Goal: Transaction & Acquisition: Purchase product/service

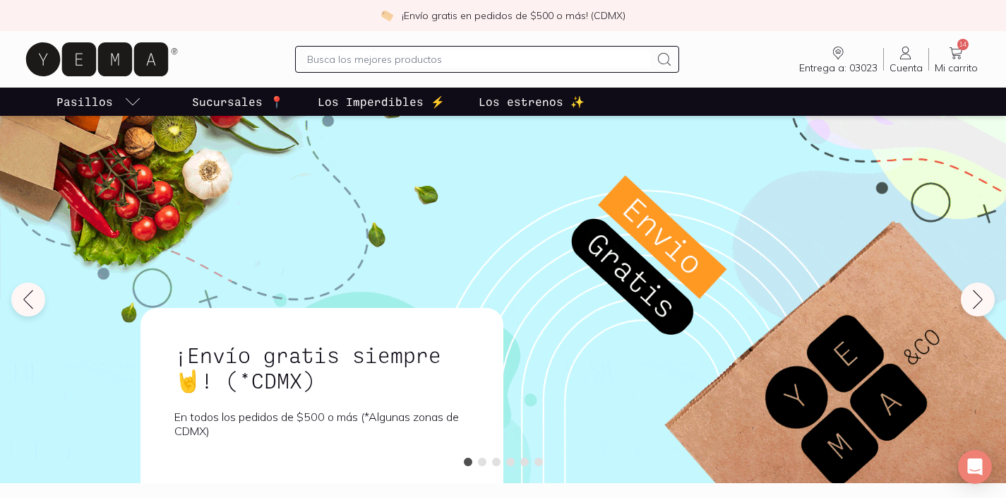
click at [430, 59] on input "text" at bounding box center [478, 59] width 343 height 17
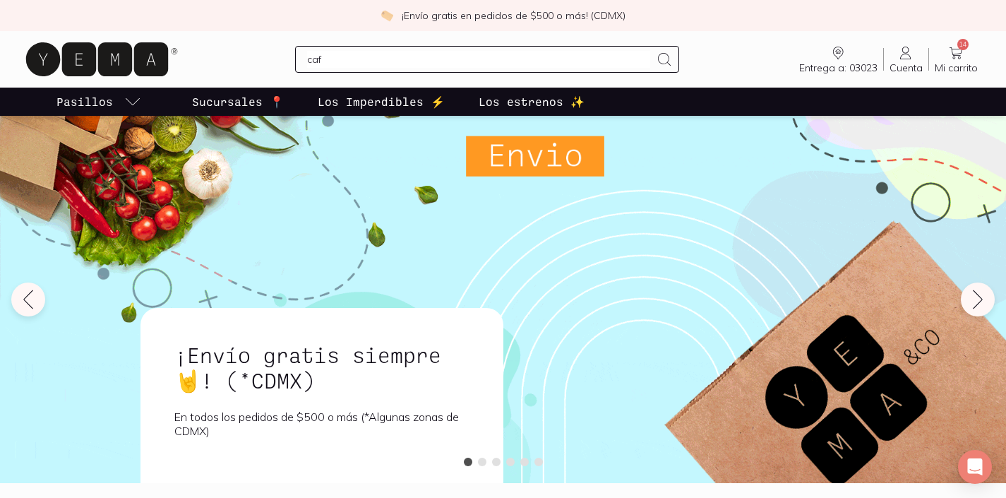
type input "cafe"
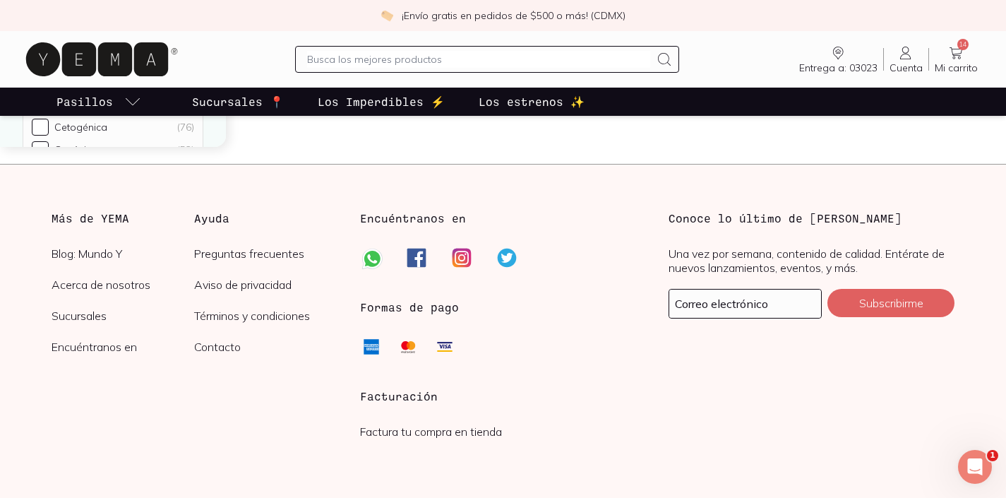
scroll to position [2748, 0]
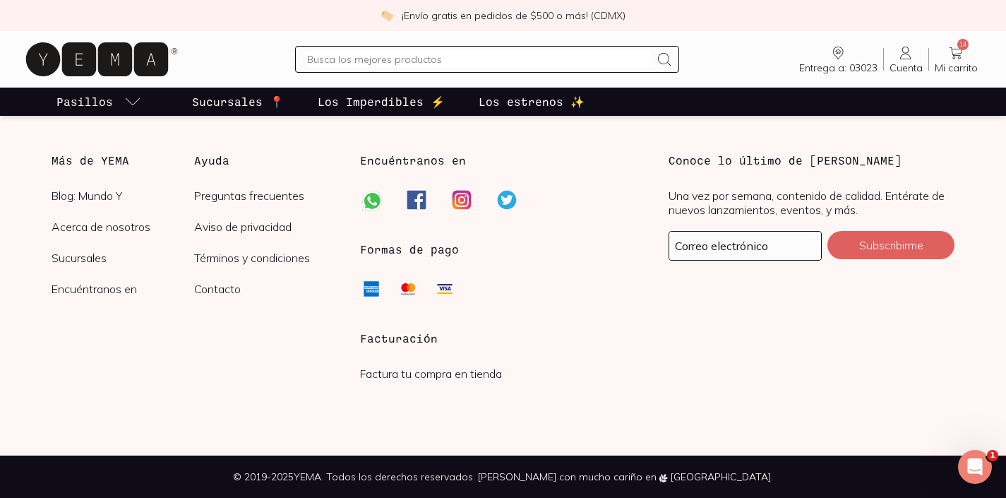
click at [960, 58] on icon at bounding box center [955, 52] width 17 height 17
